Goal: Information Seeking & Learning: Learn about a topic

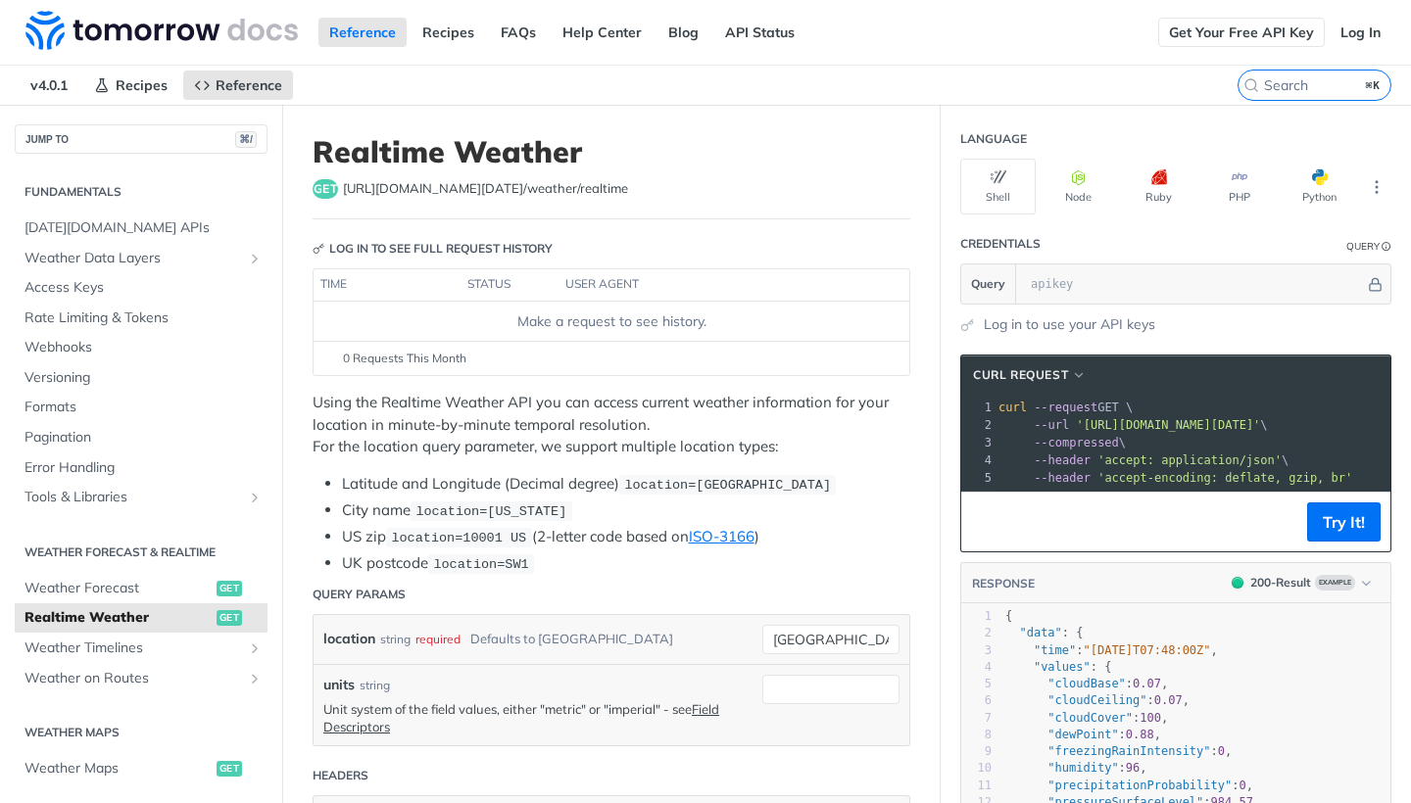
click at [1235, 24] on link "Get Your Free API Key" at bounding box center [1241, 32] width 167 height 29
click at [144, 232] on span "[DATE][DOMAIN_NAME] APIs" at bounding box center [143, 228] width 238 height 20
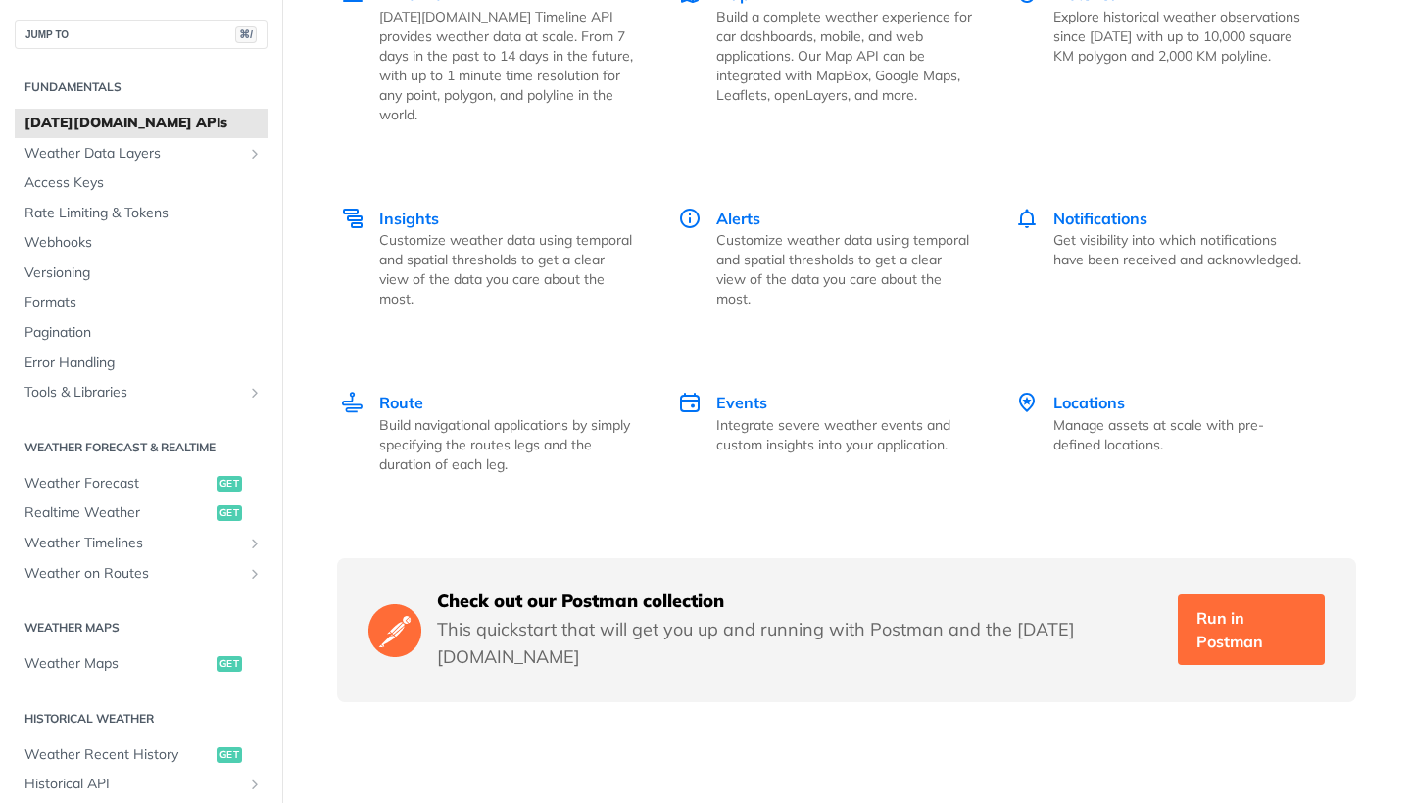
scroll to position [2915, 0]
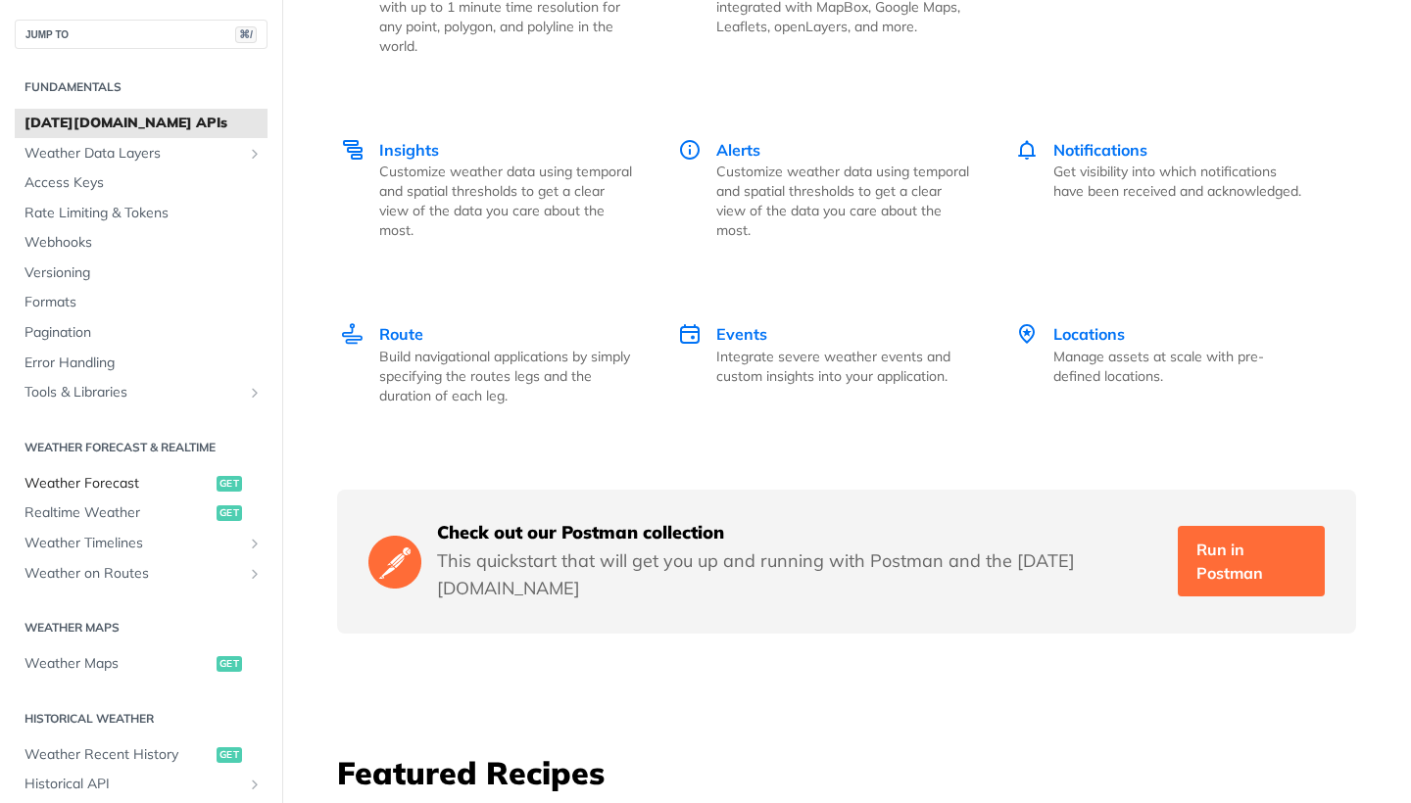
click at [122, 483] on span "Weather Forecast" at bounding box center [117, 484] width 187 height 20
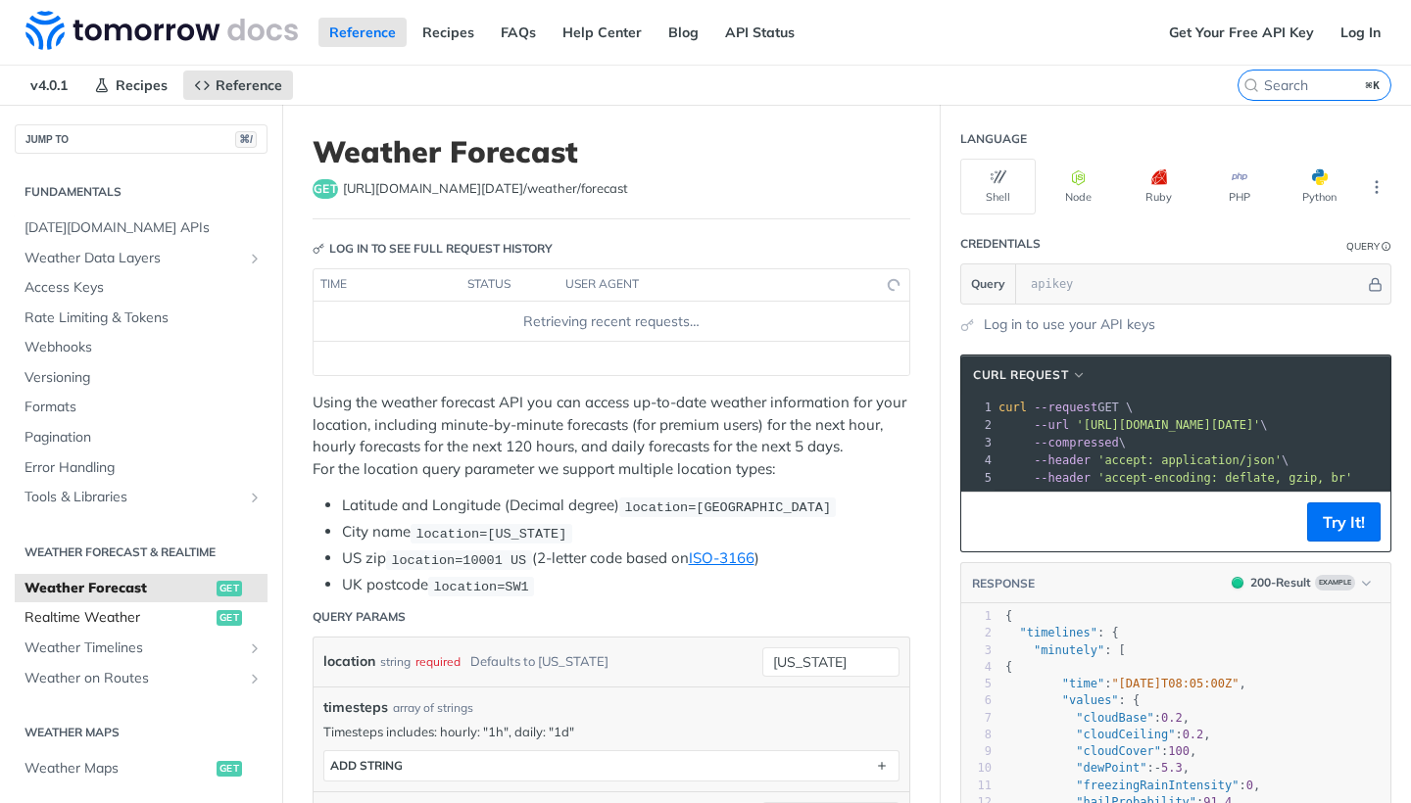
click at [146, 614] on span "Realtime Weather" at bounding box center [117, 618] width 187 height 20
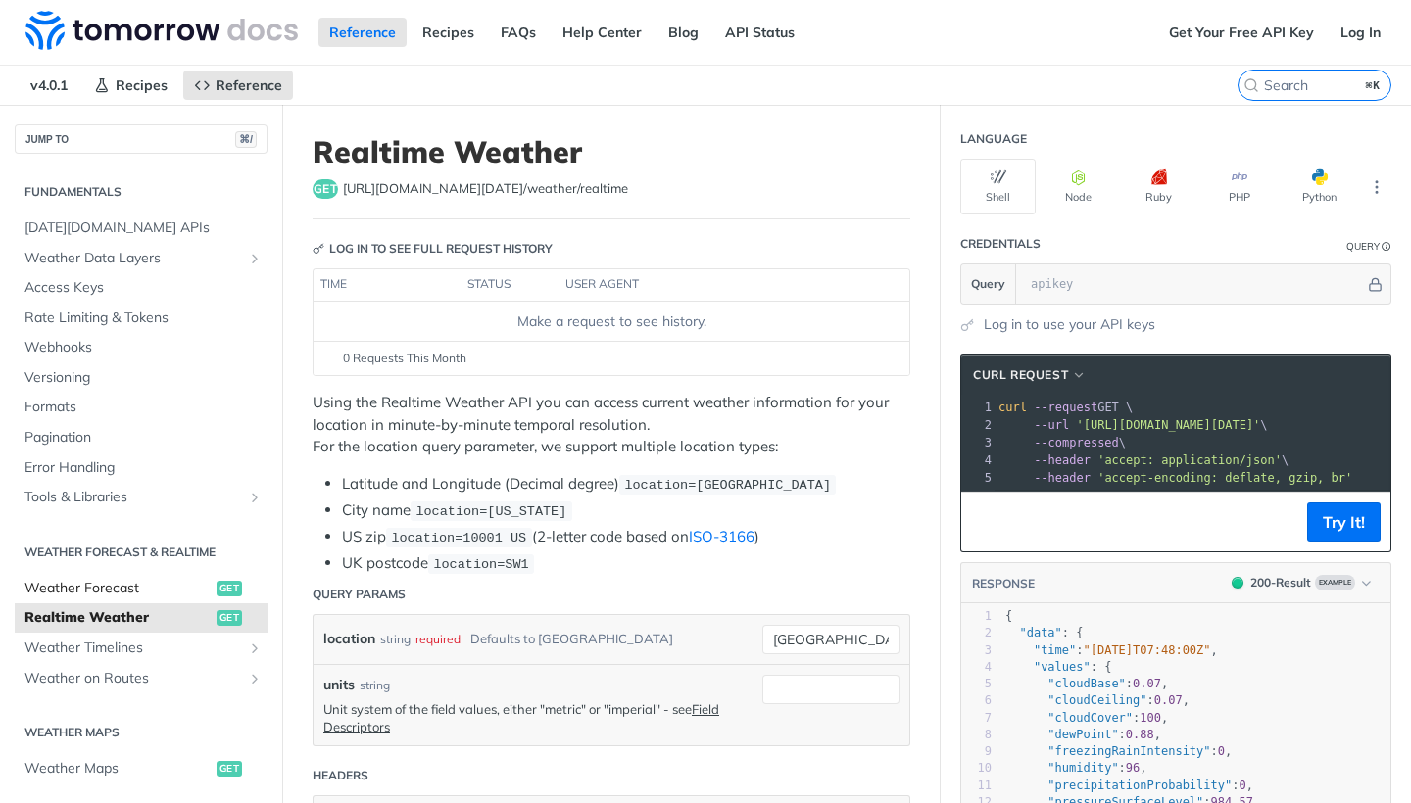
click at [164, 580] on span "Weather Forecast" at bounding box center [117, 589] width 187 height 20
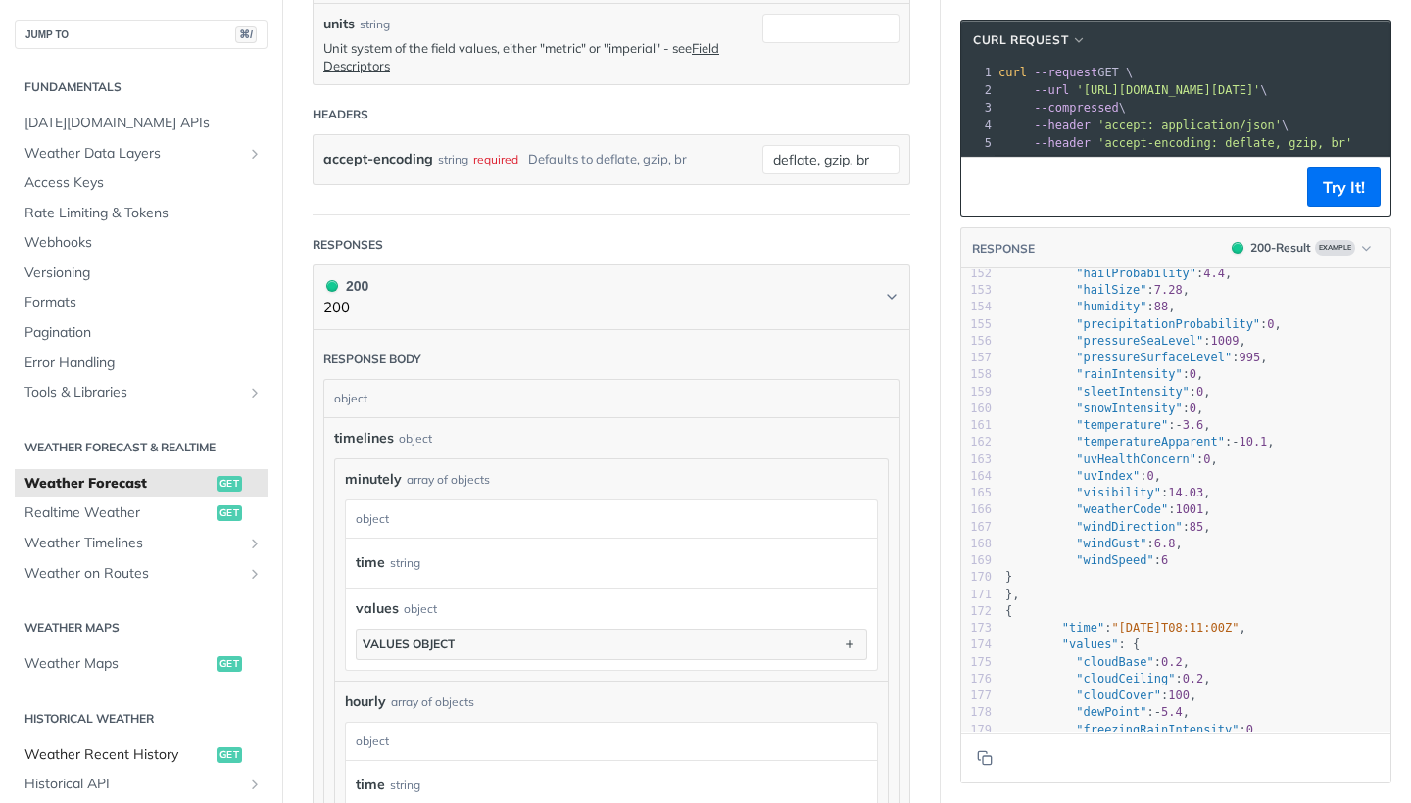
click at [106, 745] on span "Weather Recent History" at bounding box center [117, 755] width 187 height 20
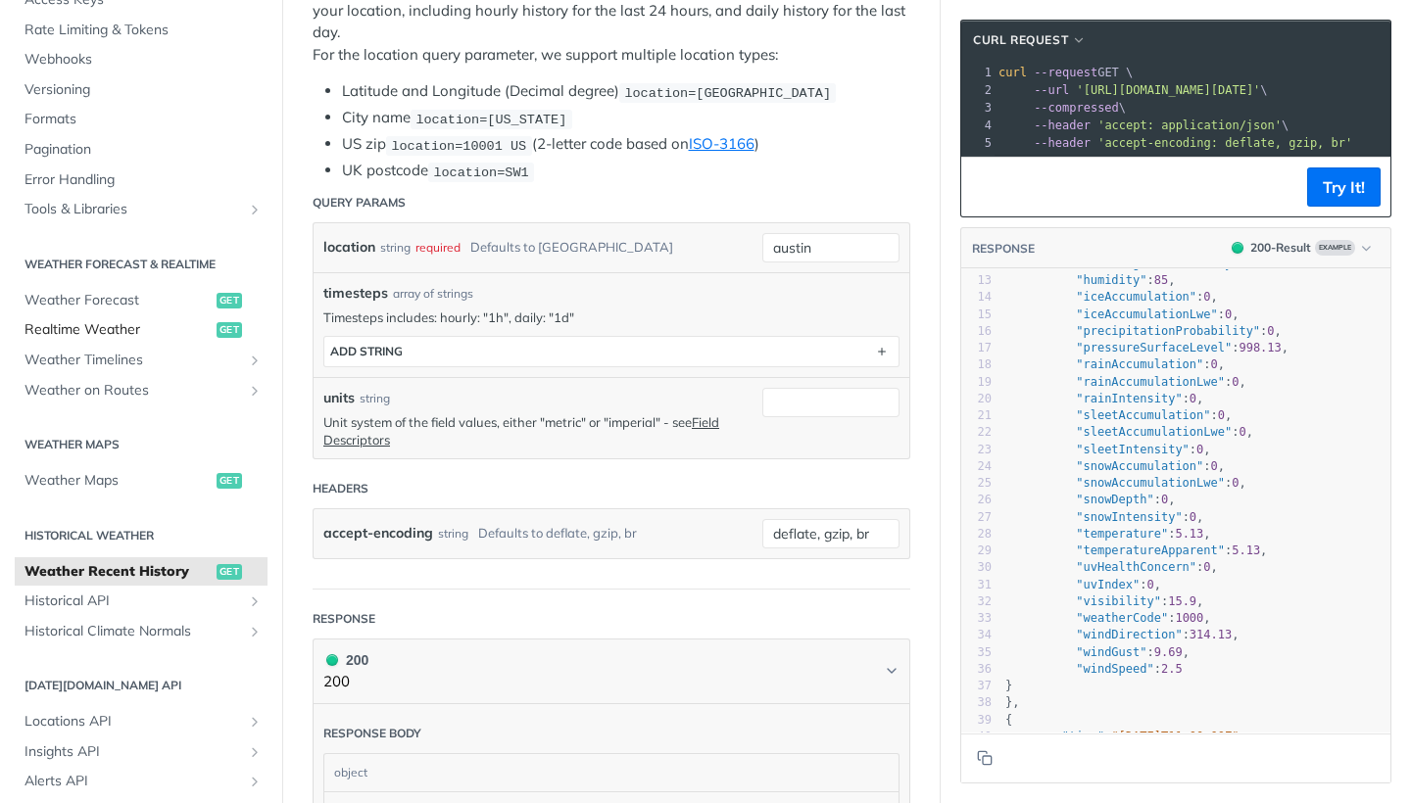
click at [156, 331] on span "Realtime Weather" at bounding box center [117, 330] width 187 height 20
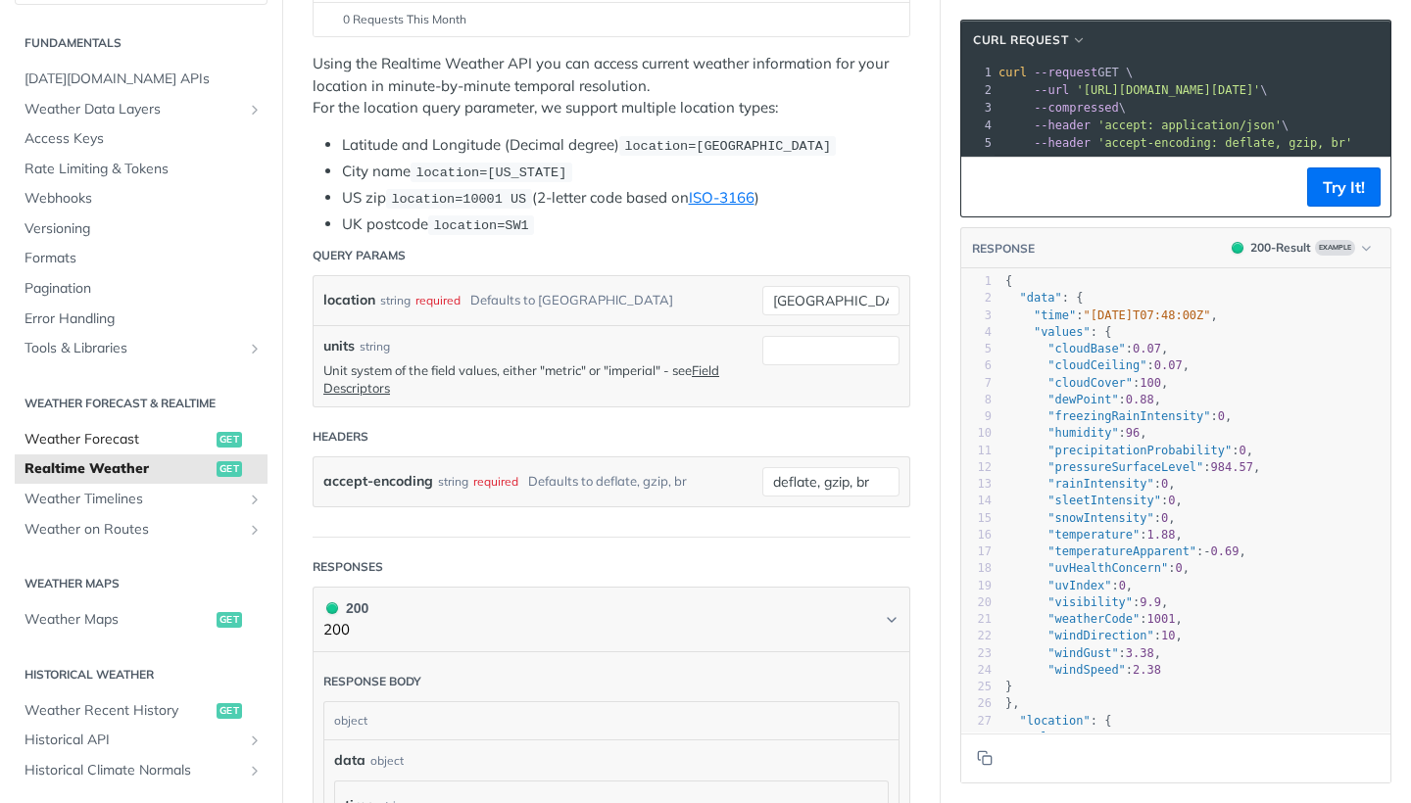
click at [119, 425] on link "Weather Forecast get" at bounding box center [141, 439] width 253 height 29
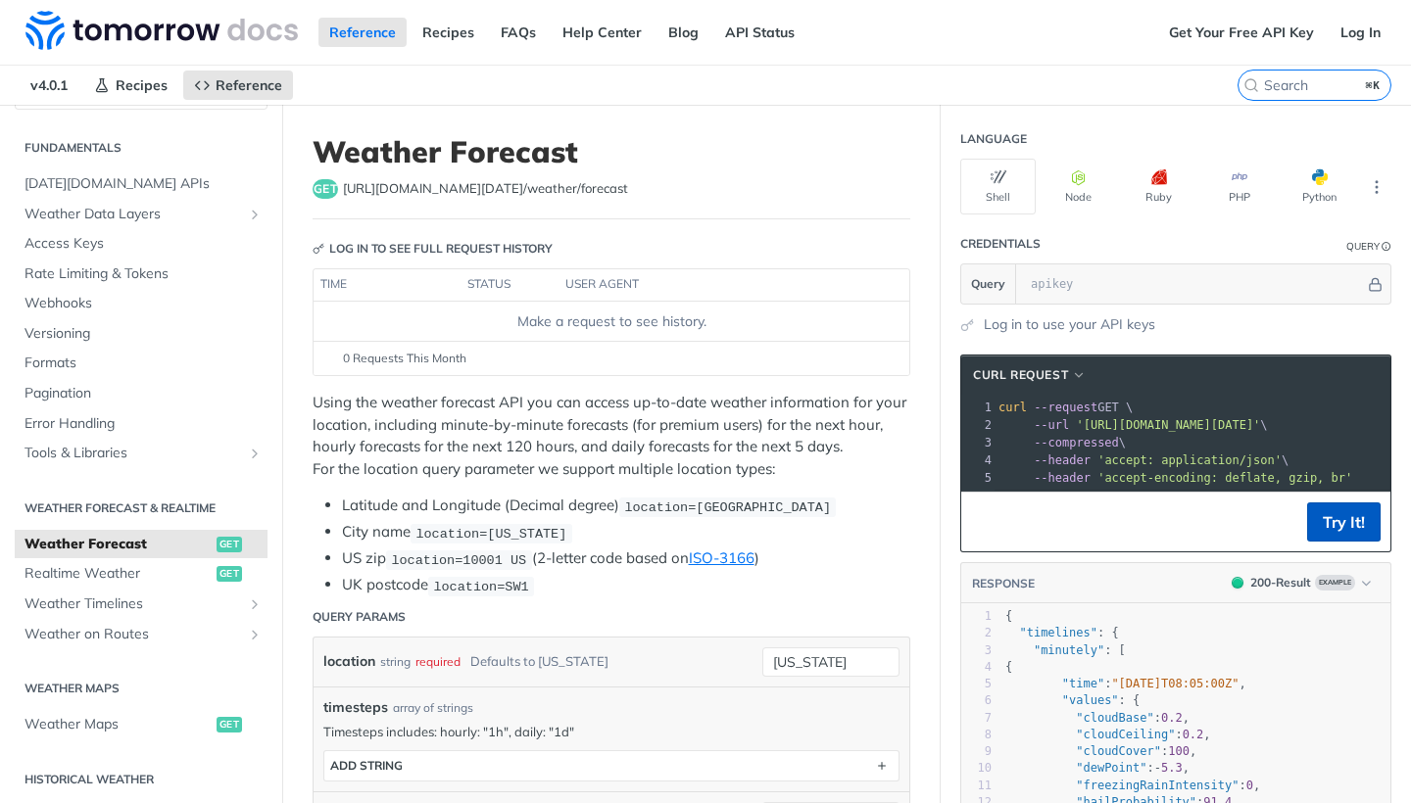
click at [1361, 517] on button "Try It!" at bounding box center [1343, 522] width 73 height 39
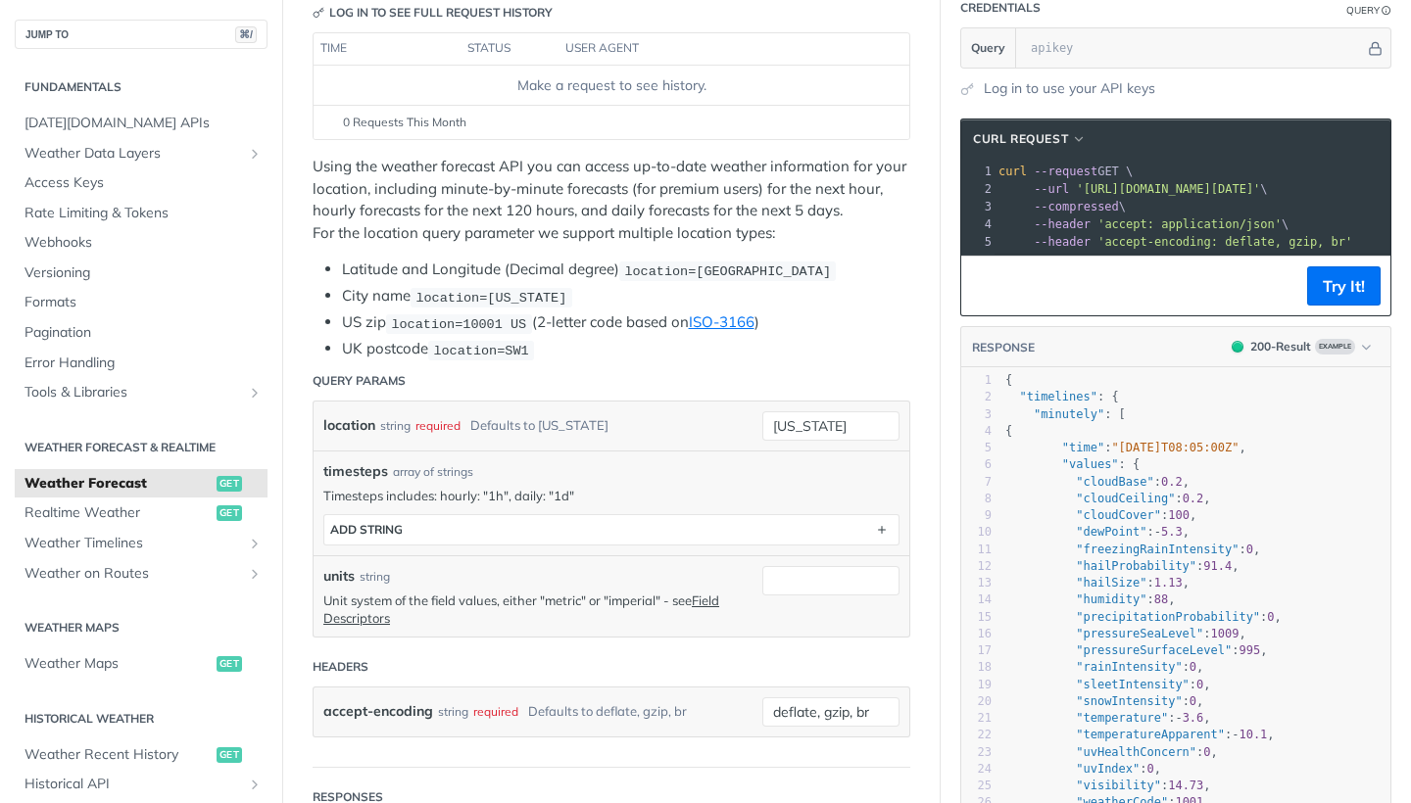
click at [165, 441] on h2 "Weather Forecast & realtime" at bounding box center [141, 448] width 253 height 18
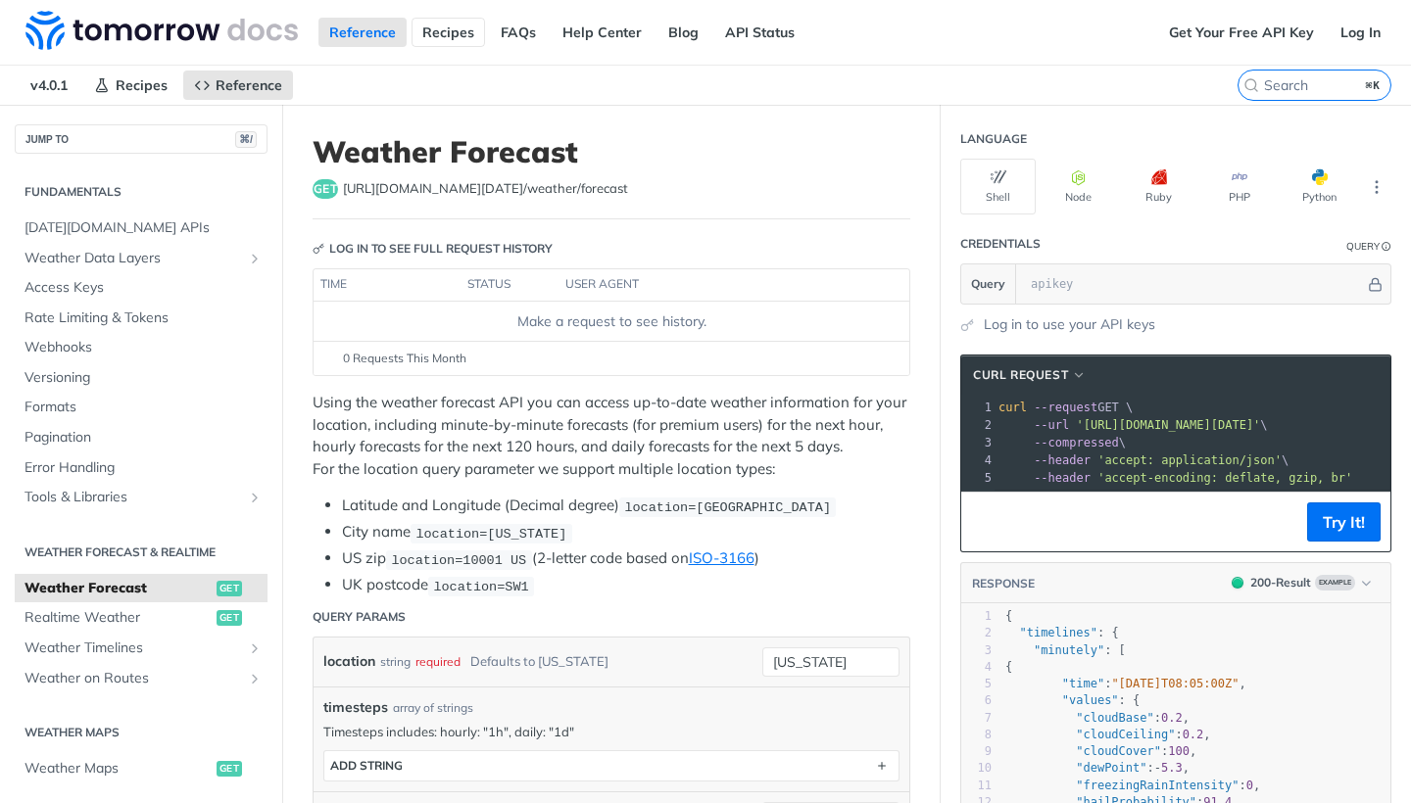
click at [465, 33] on link "Recipes" at bounding box center [447, 32] width 73 height 29
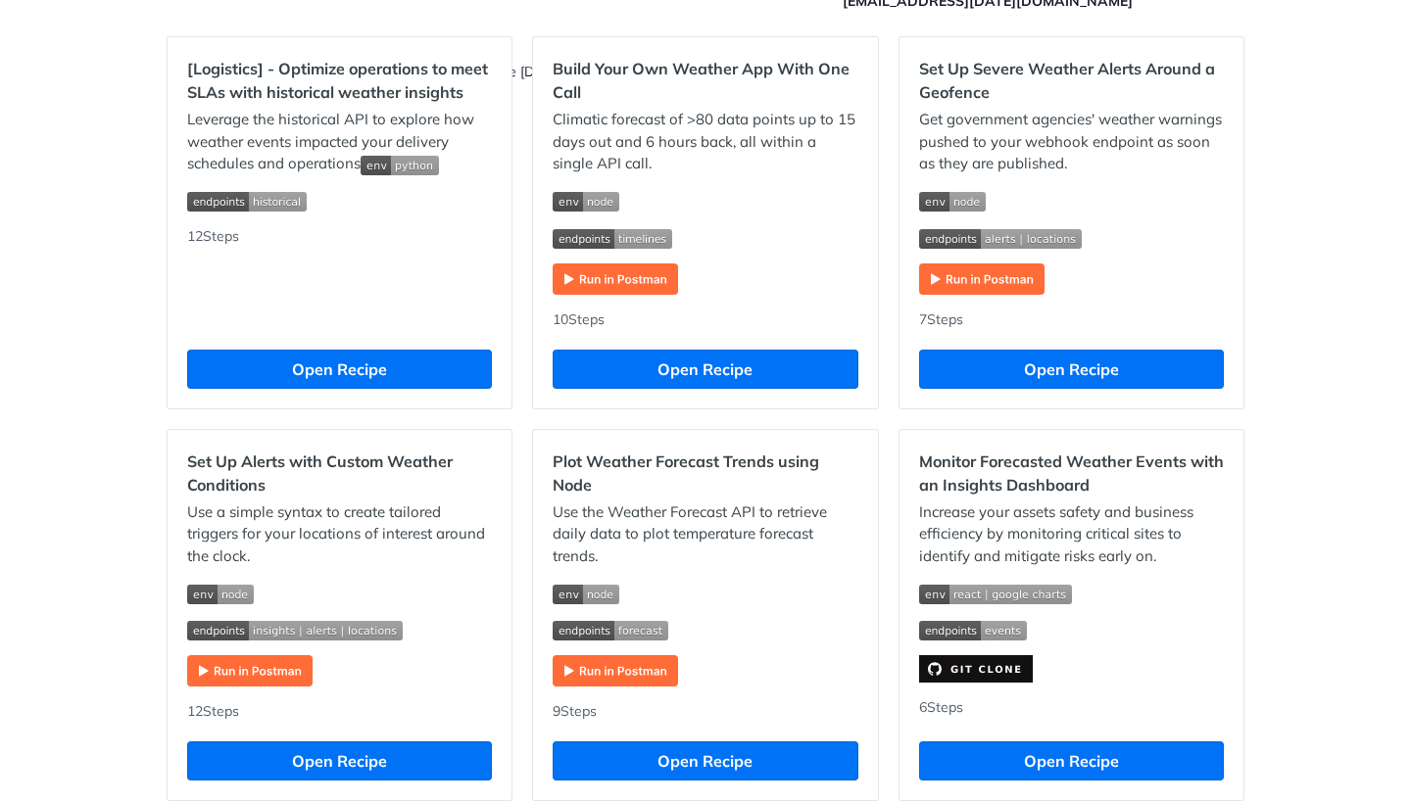
scroll to position [528, 0]
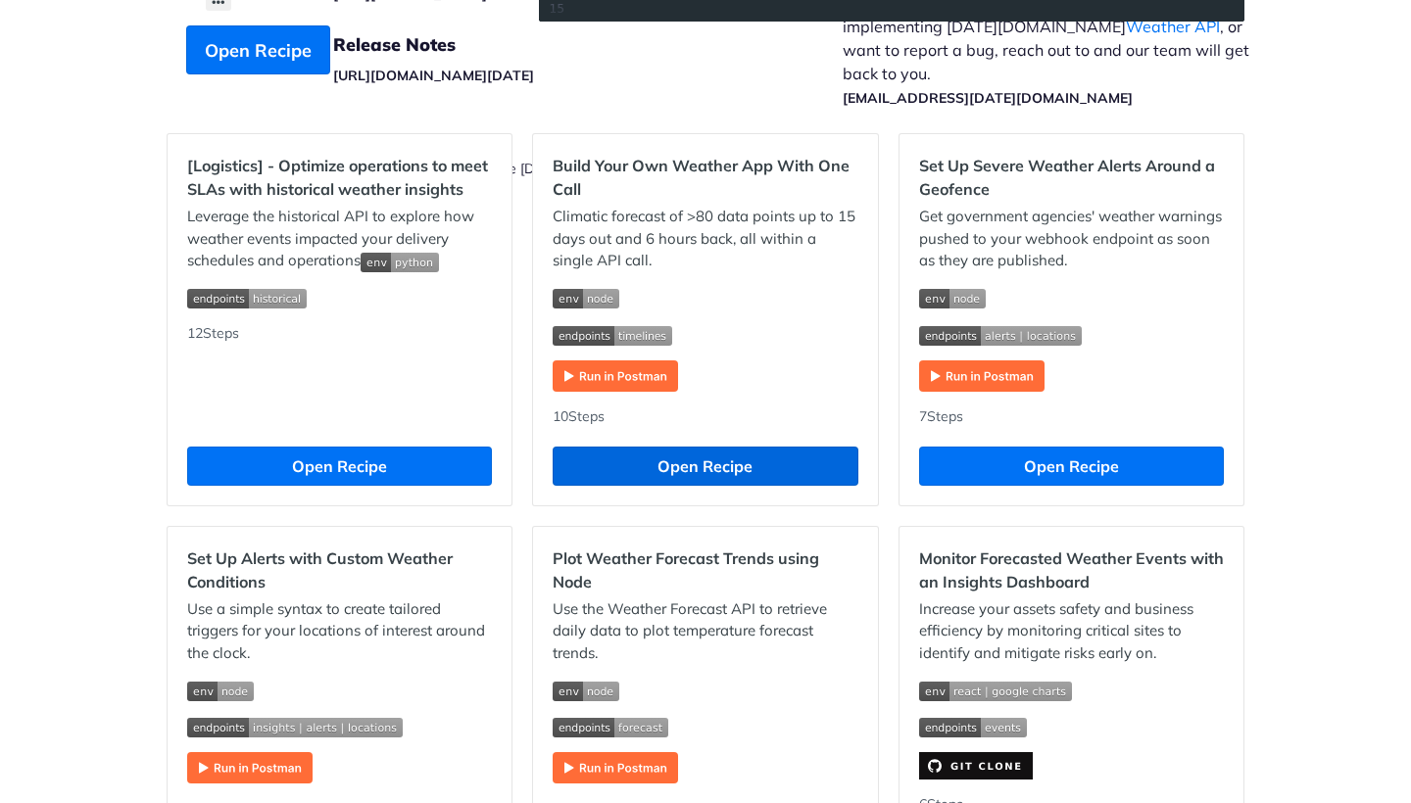
click at [703, 463] on button "Open Recipe" at bounding box center [705, 466] width 305 height 39
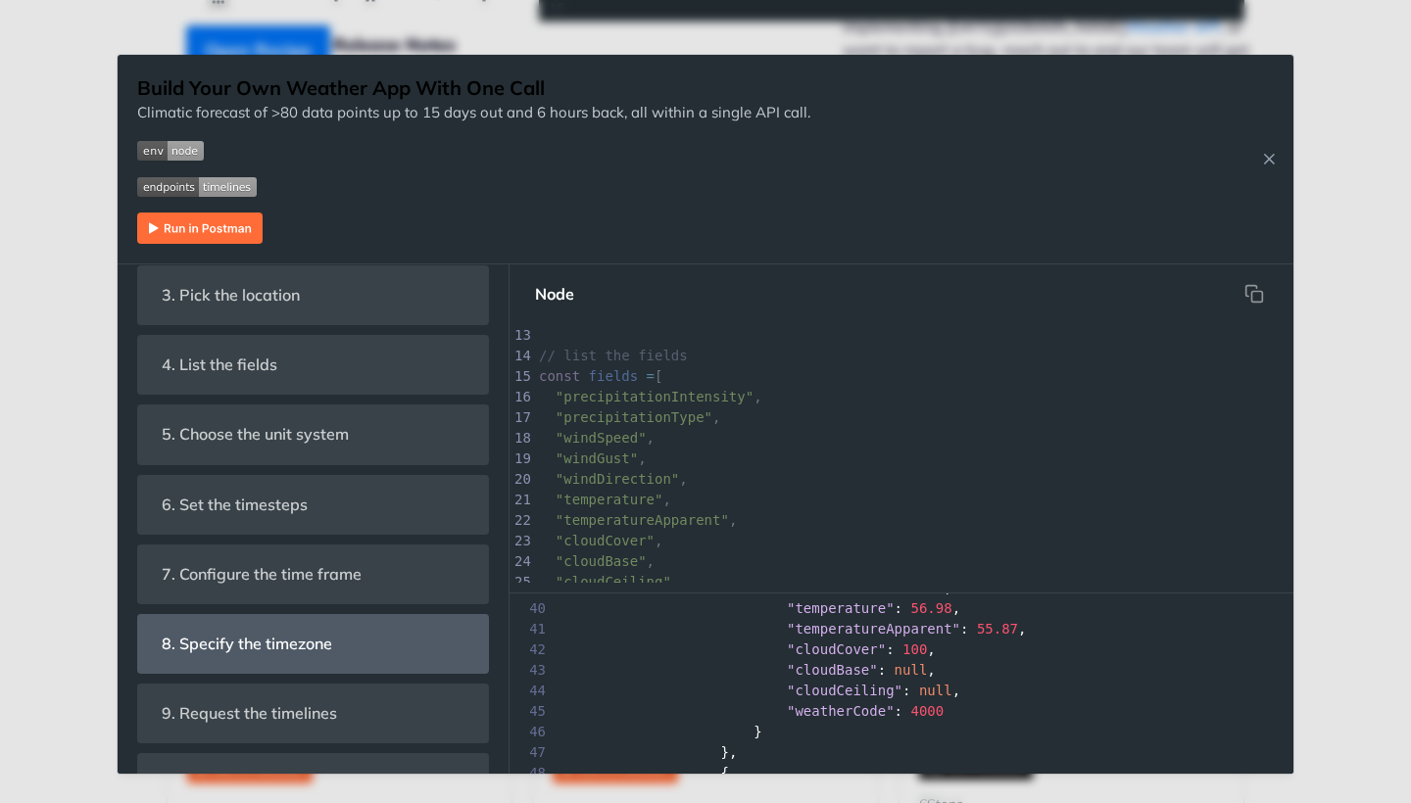
scroll to position [498, 0]
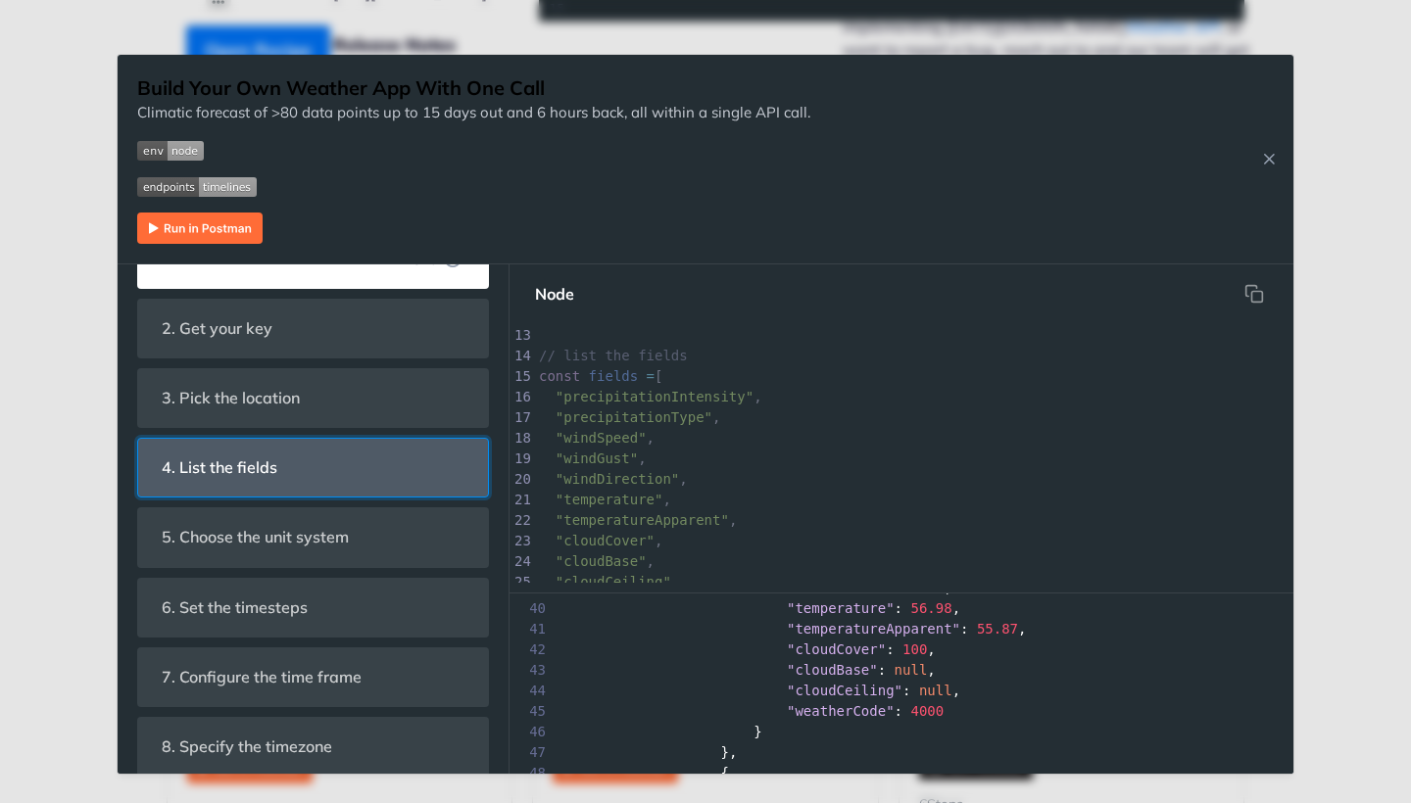
click at [355, 462] on header "4. List the fields" at bounding box center [313, 468] width 350 height 58
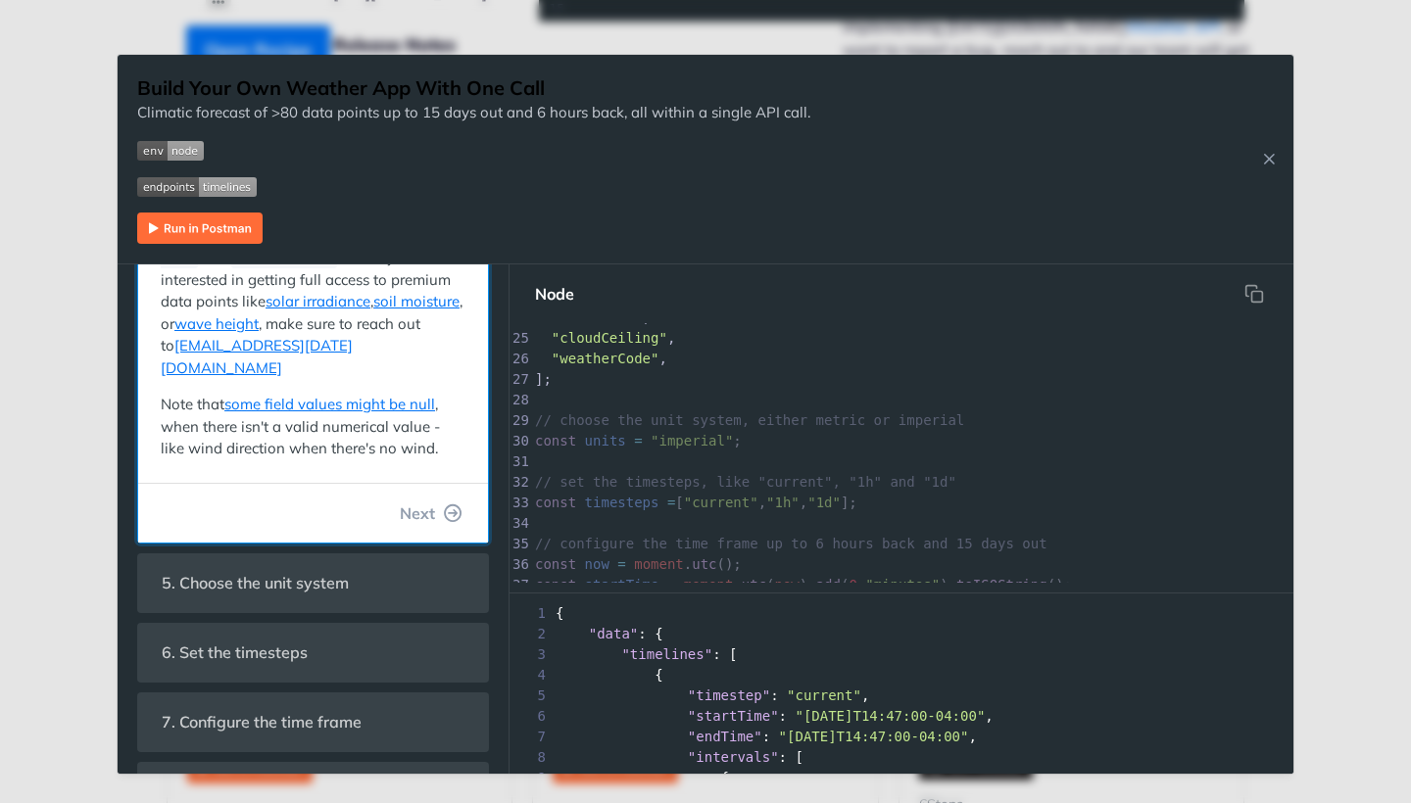
scroll to position [0, 0]
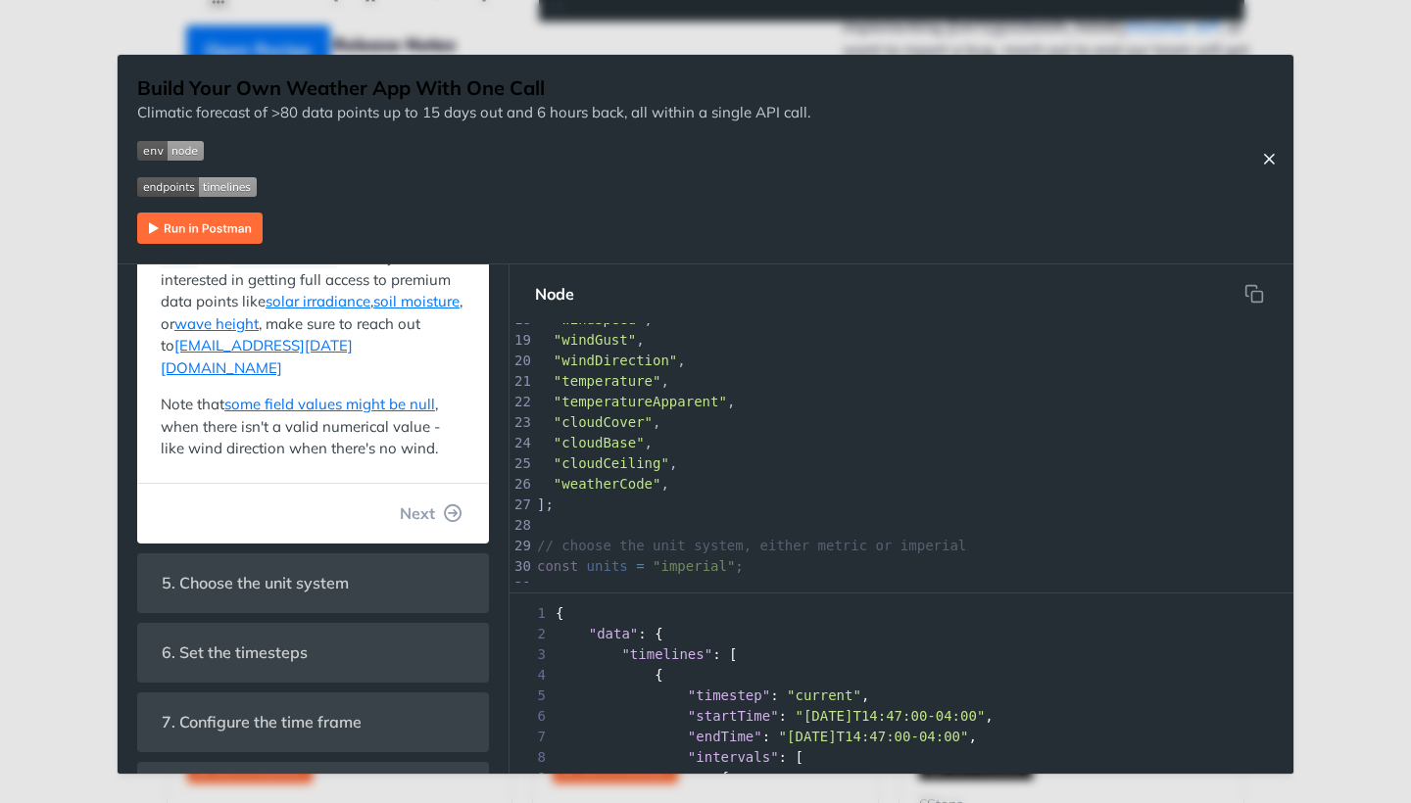
click at [1273, 157] on icon "Close Recipe" at bounding box center [1269, 159] width 18 height 18
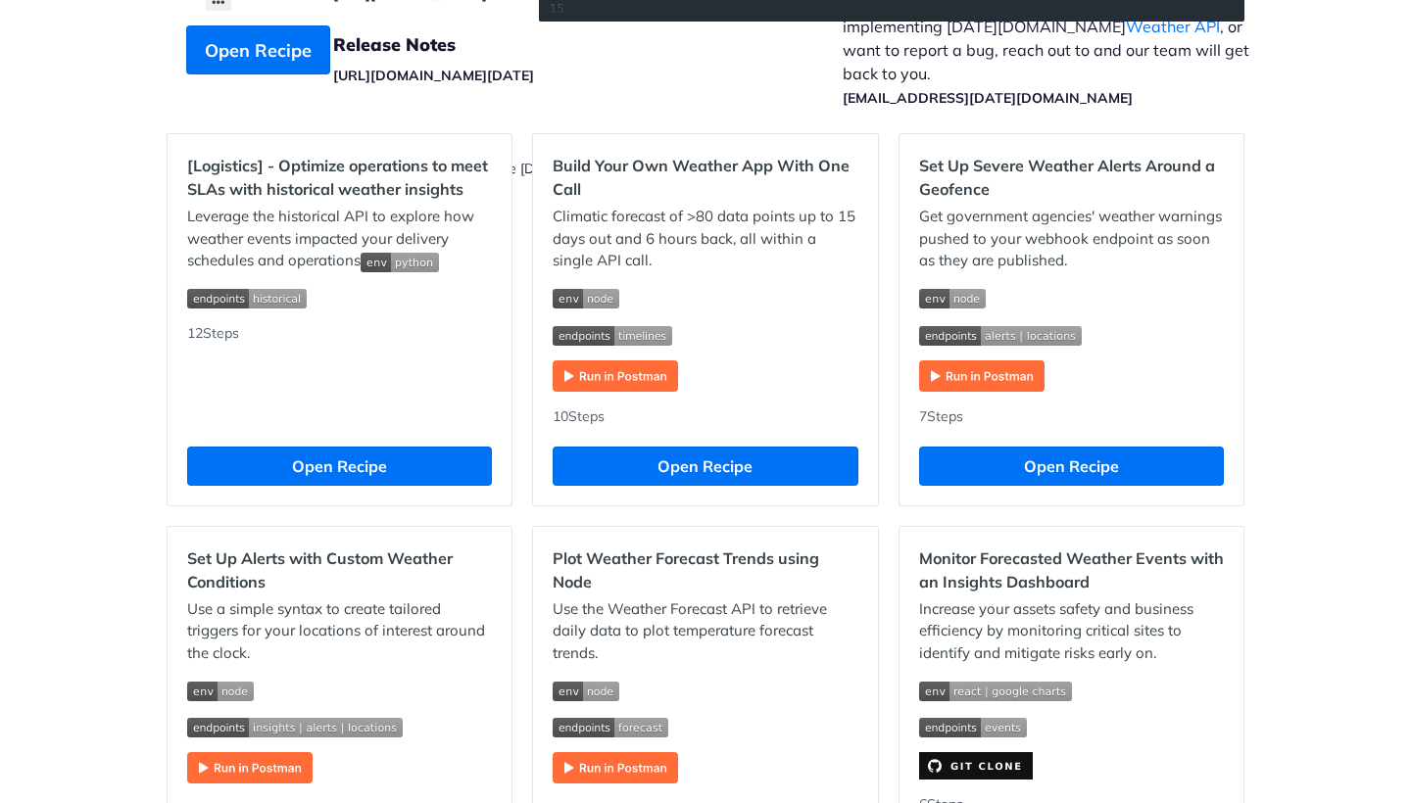
click at [1403, 137] on footer "FAQ https://tomorrowio.zendesk.com/ Release Notes https://docs.tomorrow.io/refe…" at bounding box center [705, 99] width 1411 height 354
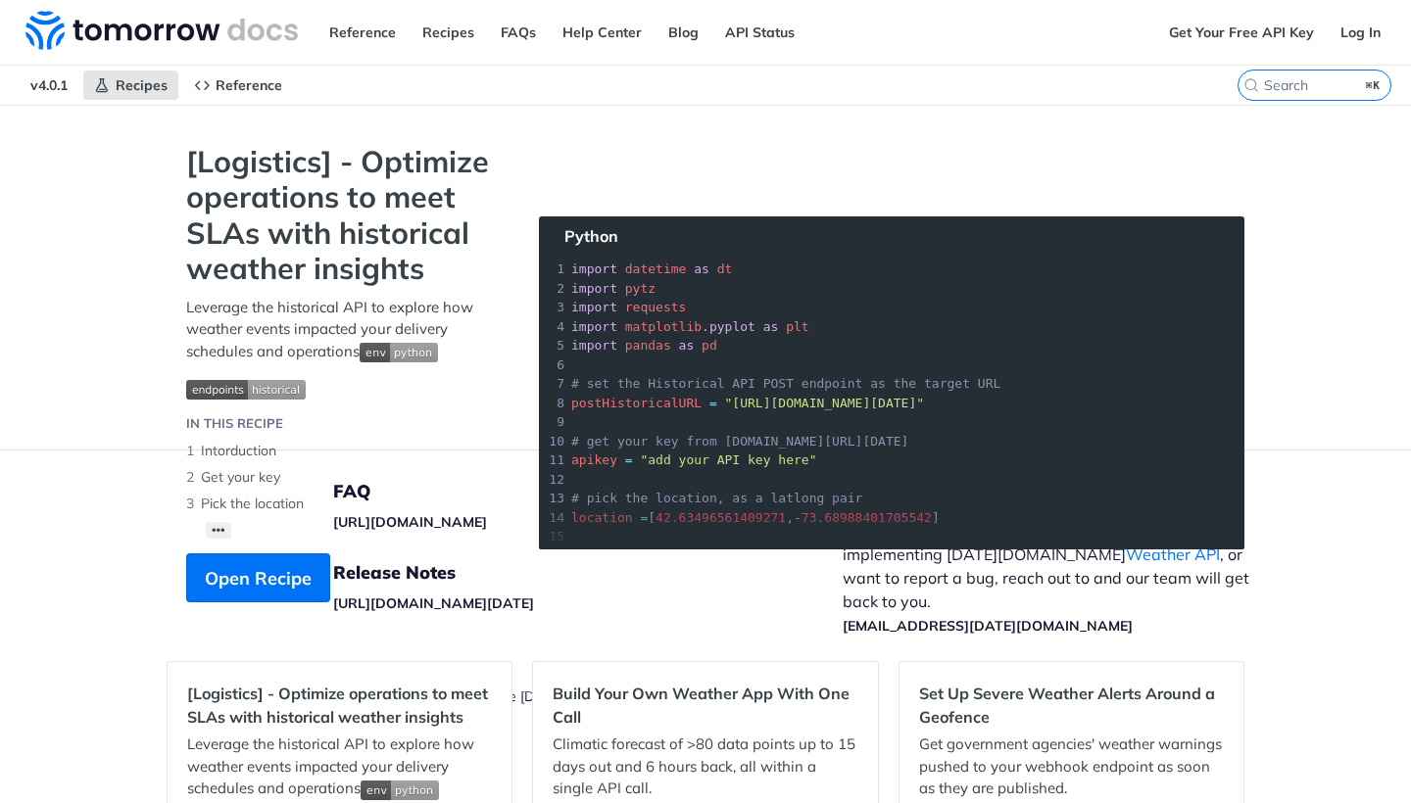
click at [185, 51] on link at bounding box center [162, 32] width 284 height 55
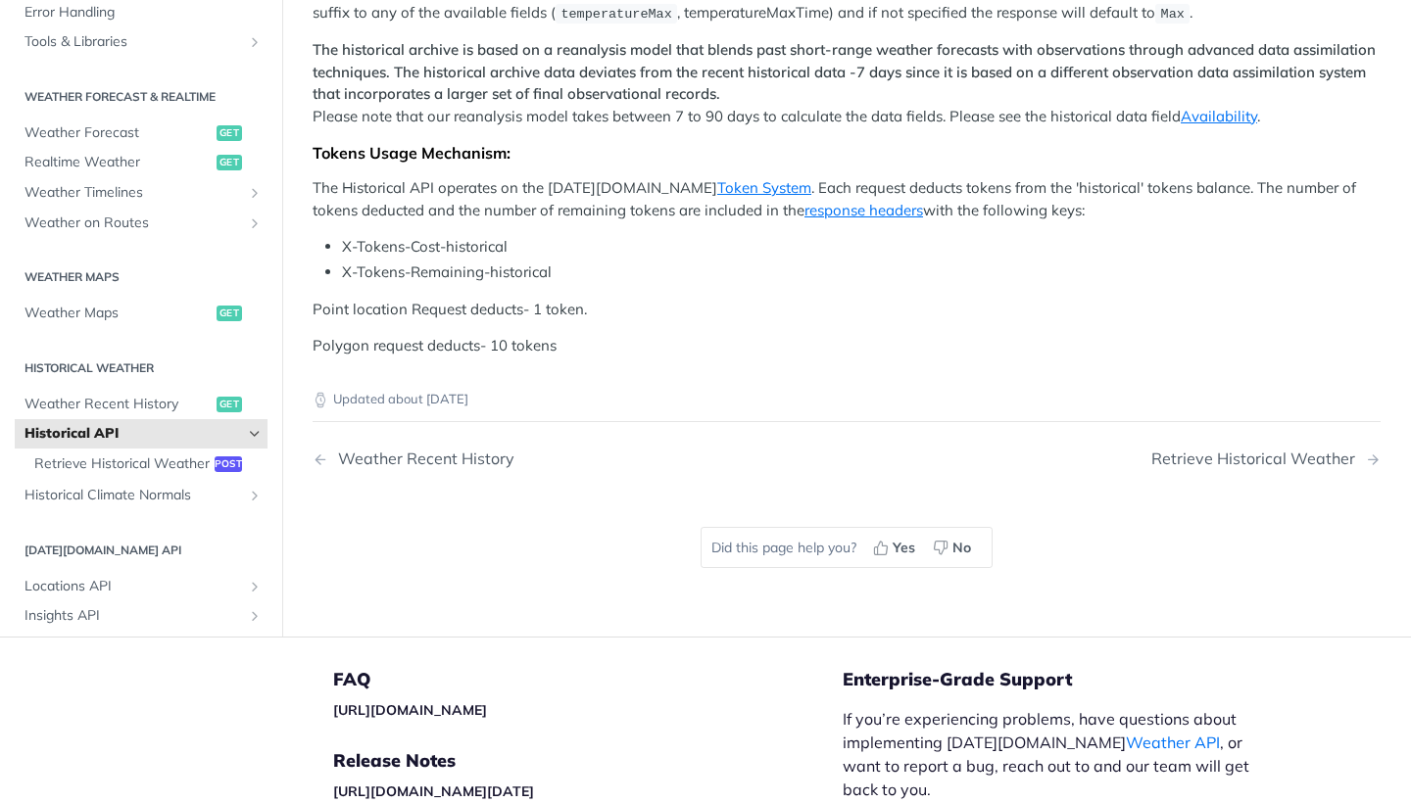
scroll to position [145, 0]
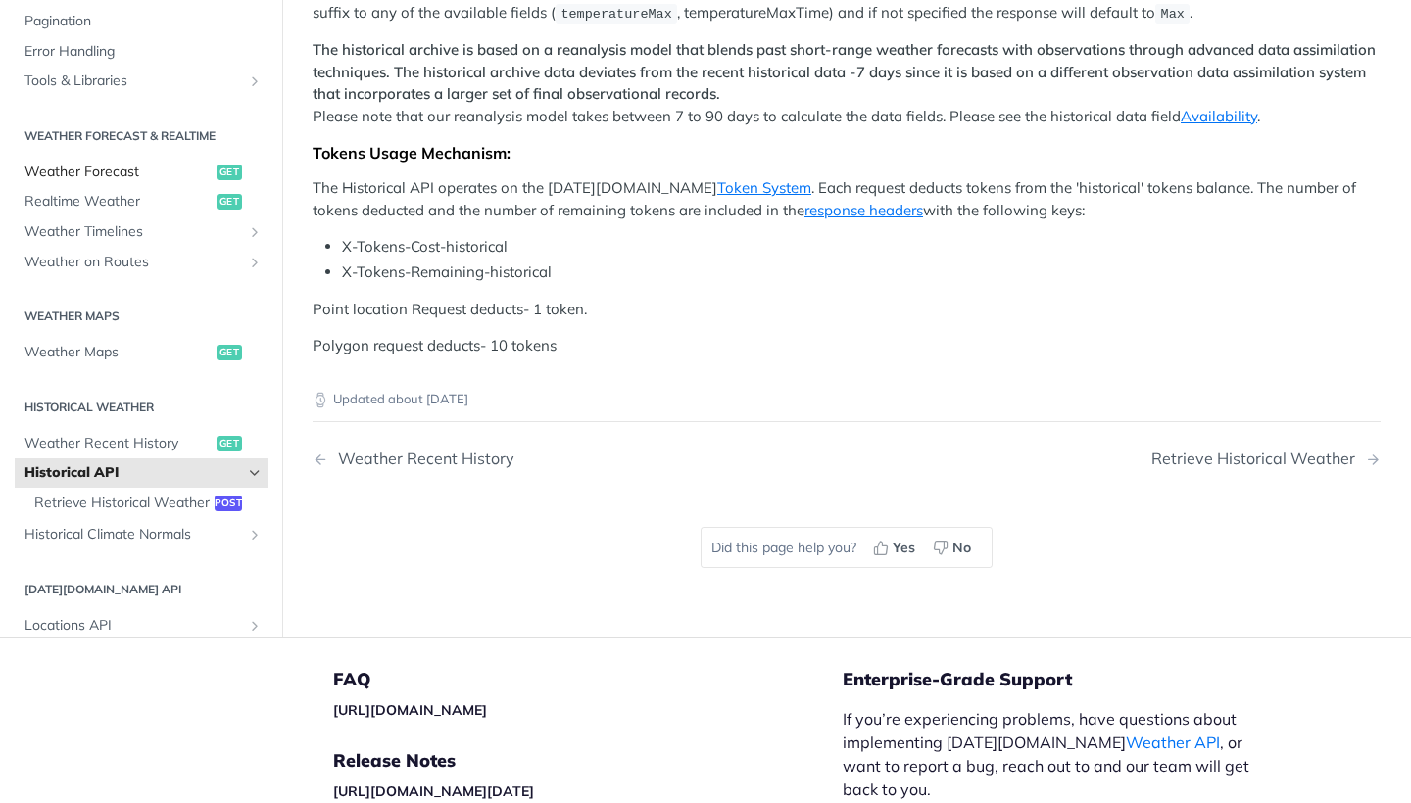
click at [190, 166] on link "Weather Forecast get" at bounding box center [141, 172] width 253 height 29
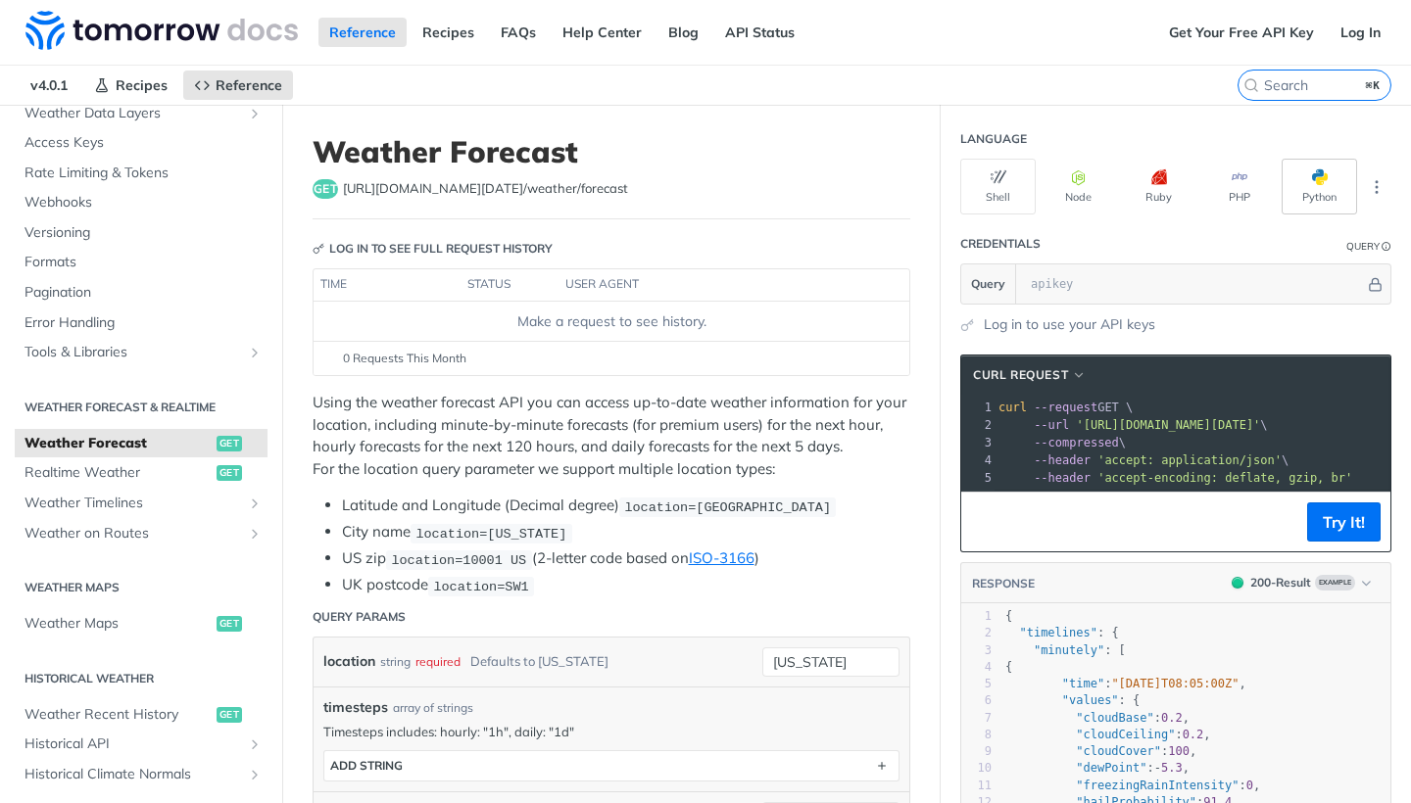
click at [1309, 192] on button "Python" at bounding box center [1318, 187] width 75 height 56
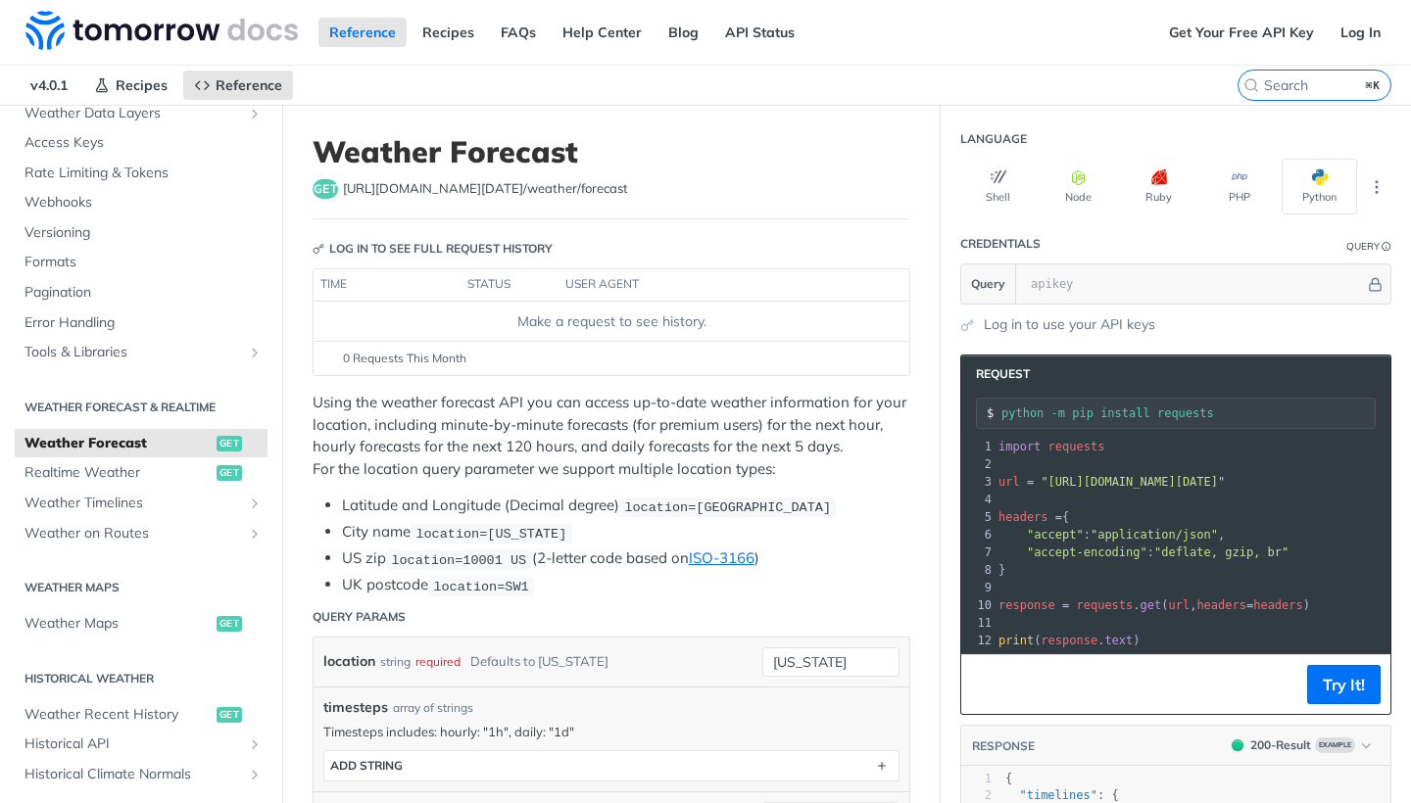
click at [1391, 188] on section "Language Shell Node Ruby PHP Python" at bounding box center [1175, 167] width 470 height 95
click at [1389, 188] on button "More Languages" at bounding box center [1376, 186] width 29 height 29
click at [1355, 145] on header "Language" at bounding box center [1175, 139] width 431 height 39
